Goal: Find specific page/section: Find specific page/section

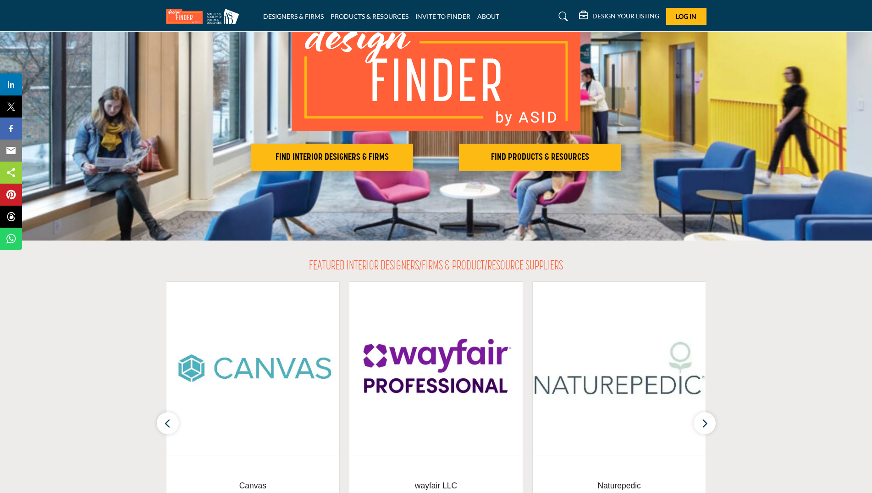
scroll to position [92, 0]
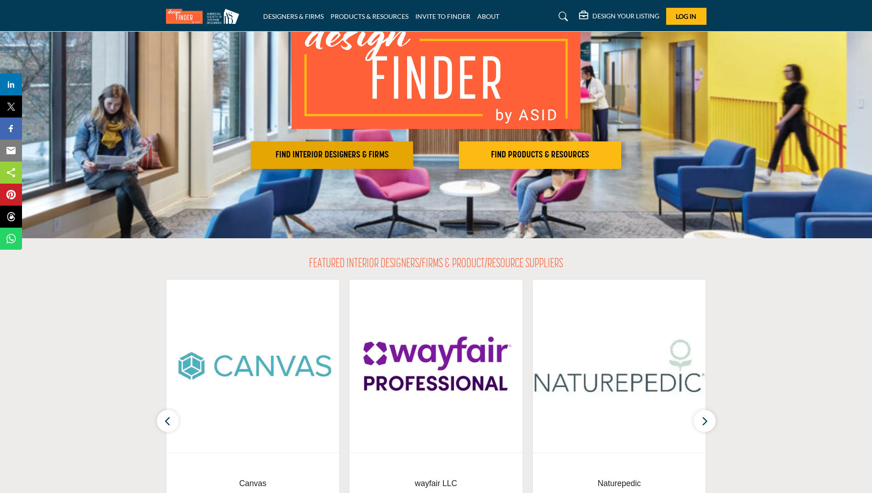
click at [328, 150] on h2 "FIND INTERIOR DESIGNERS & FIRMS" at bounding box center [332, 155] width 157 height 11
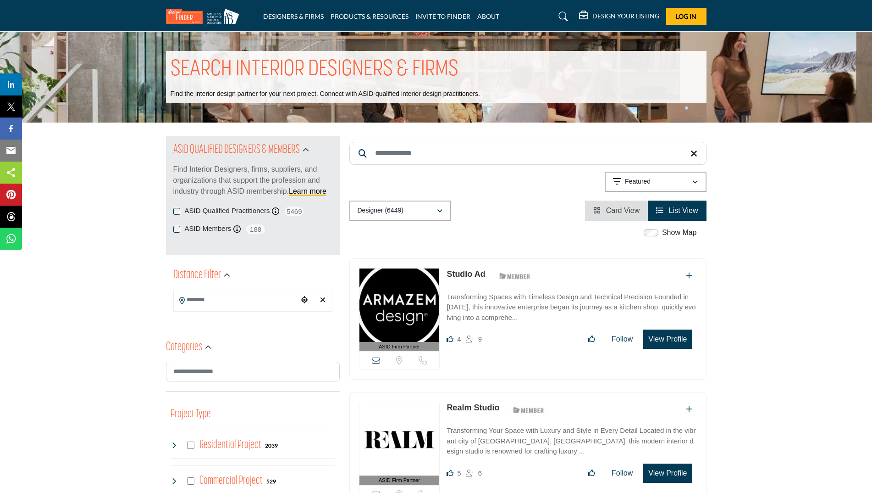
click at [385, 151] on input "Search Keyword" at bounding box center [528, 153] width 357 height 23
type input "****"
